Goal: Use online tool/utility: Utilize a website feature to perform a specific function

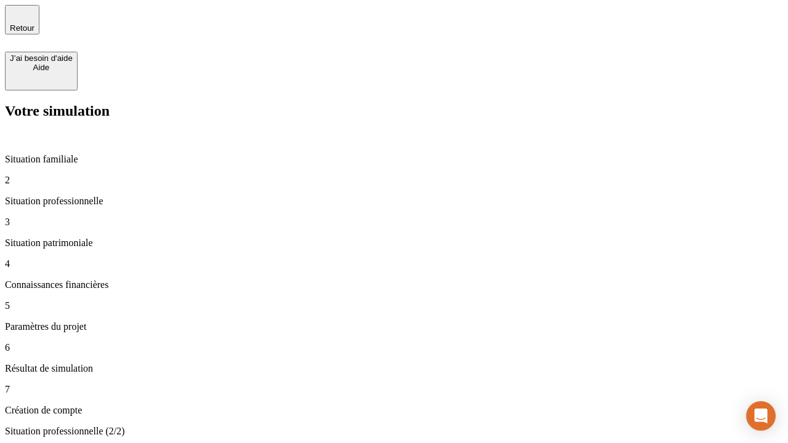
type input "30 000"
type input "1 000"
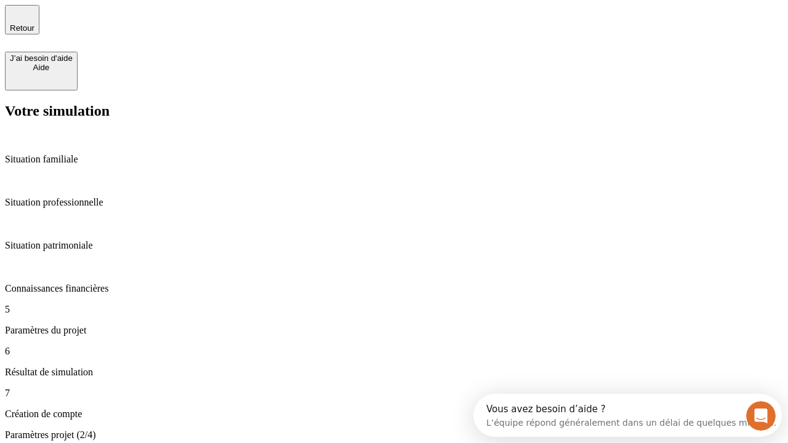
type input "40"
type input "200 000"
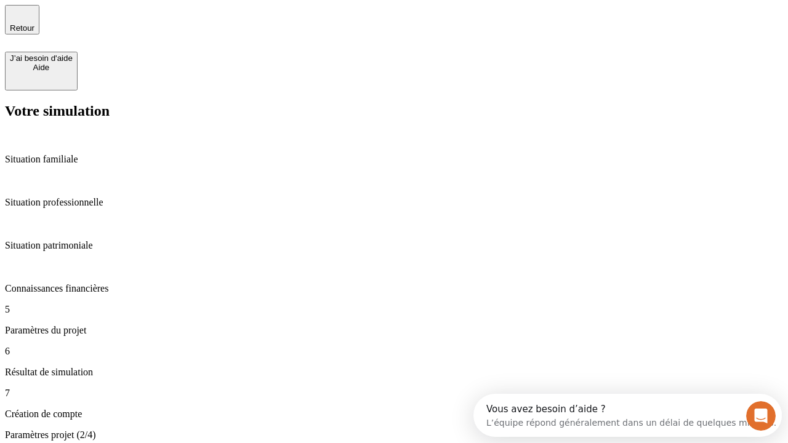
type input "640"
